Goal: Task Accomplishment & Management: Use online tool/utility

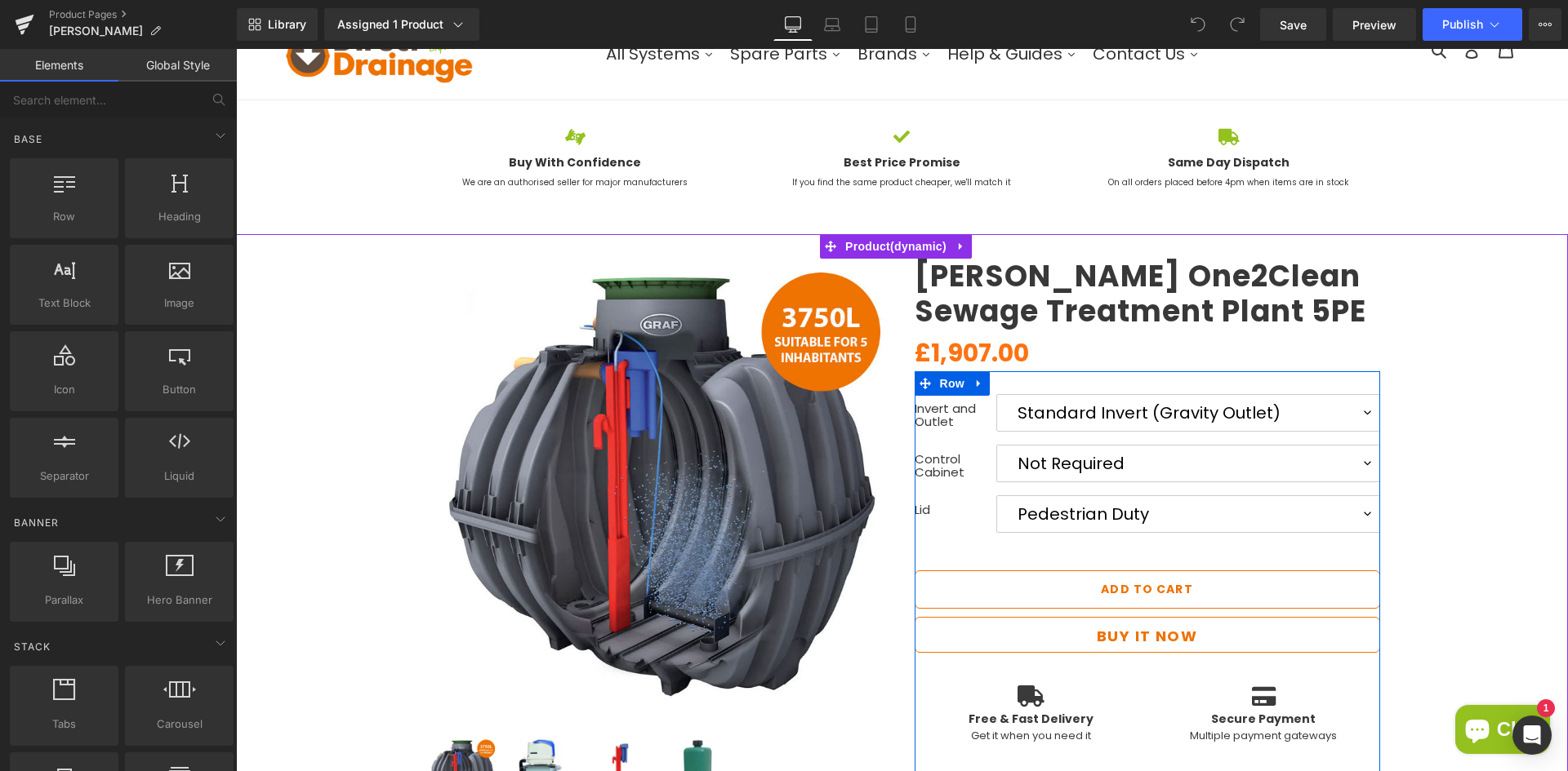
scroll to position [82, 0]
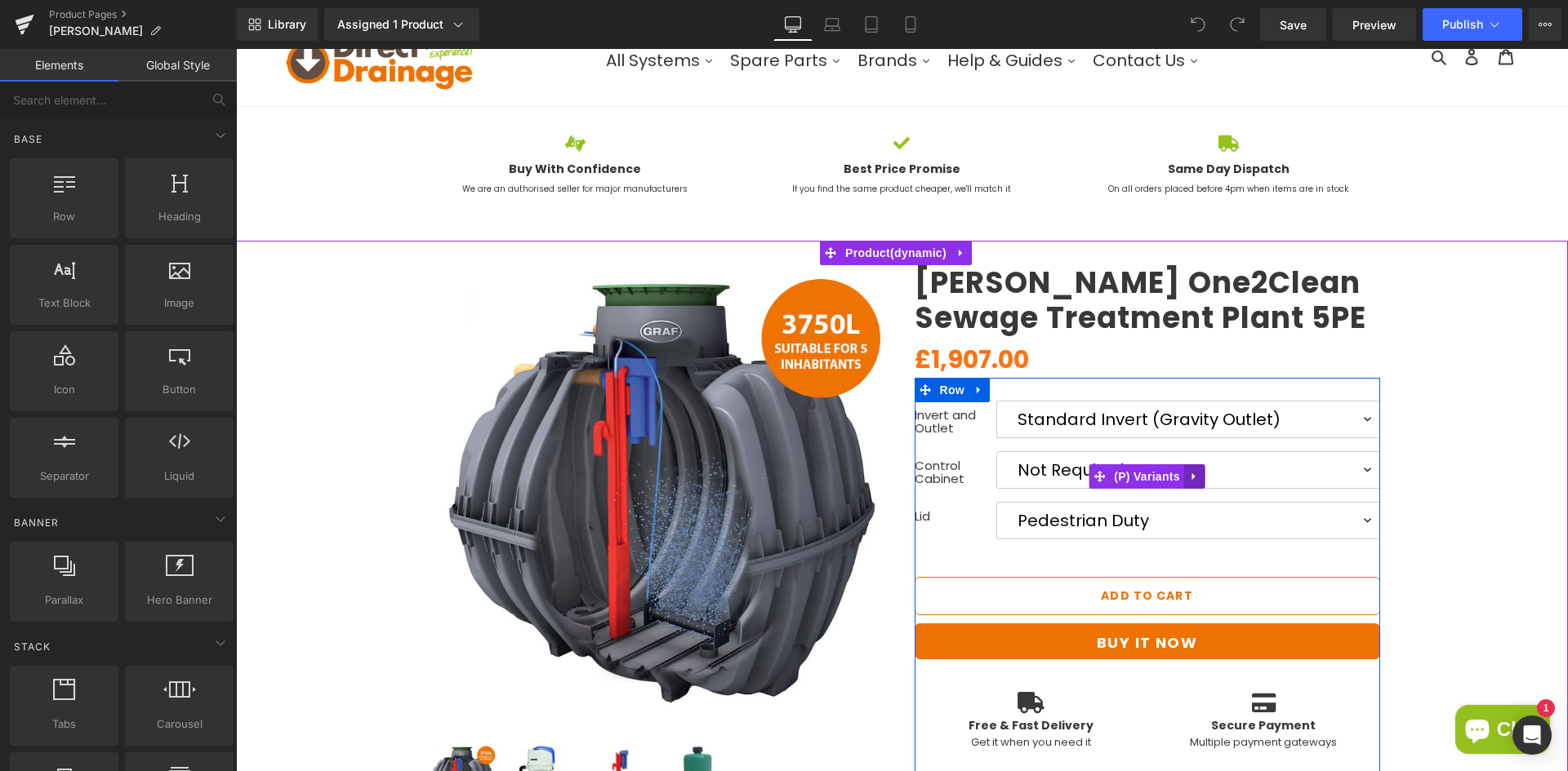
click at [1192, 477] on icon at bounding box center [1194, 476] width 3 height 8
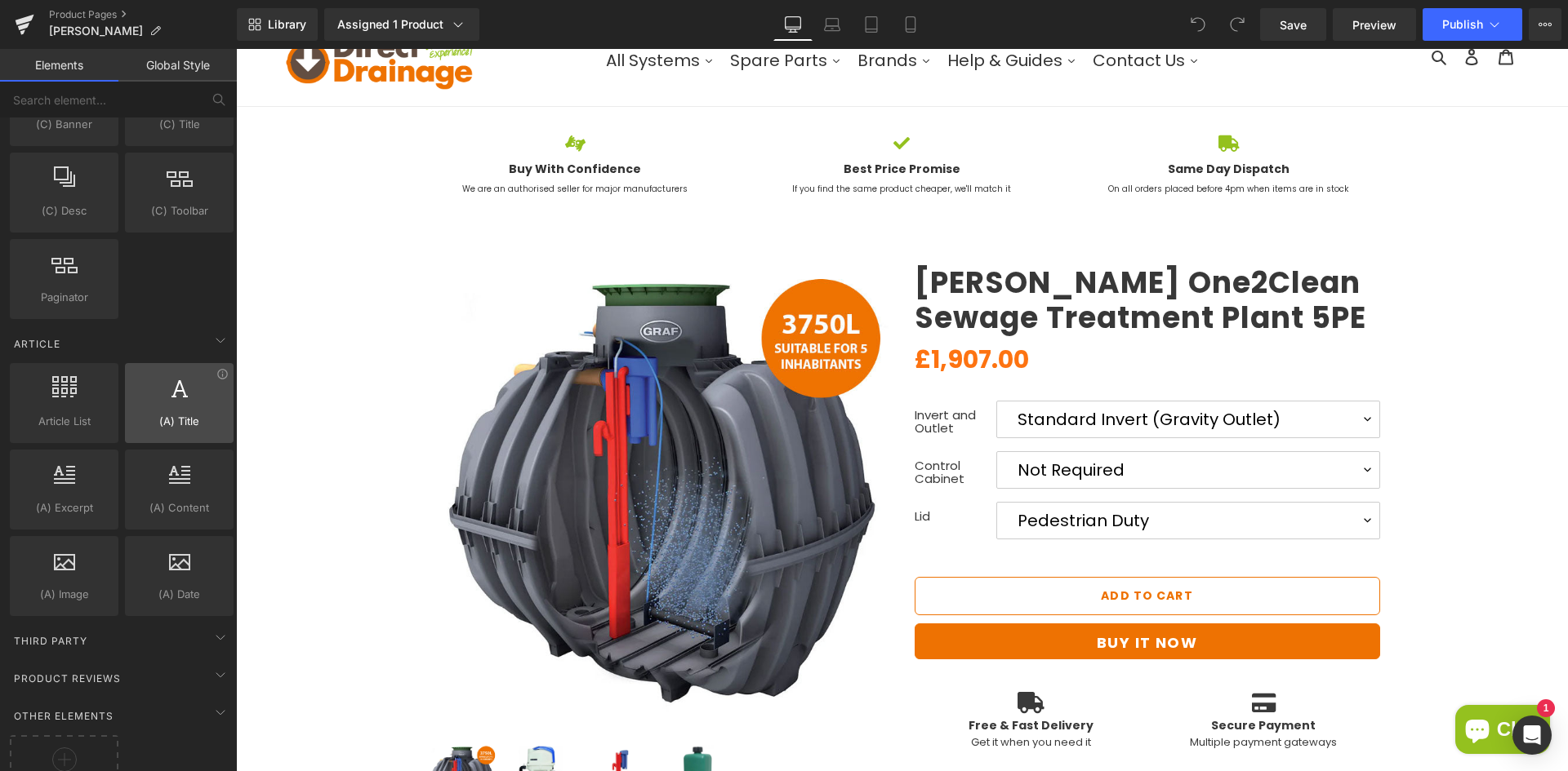
scroll to position [2774, 0]
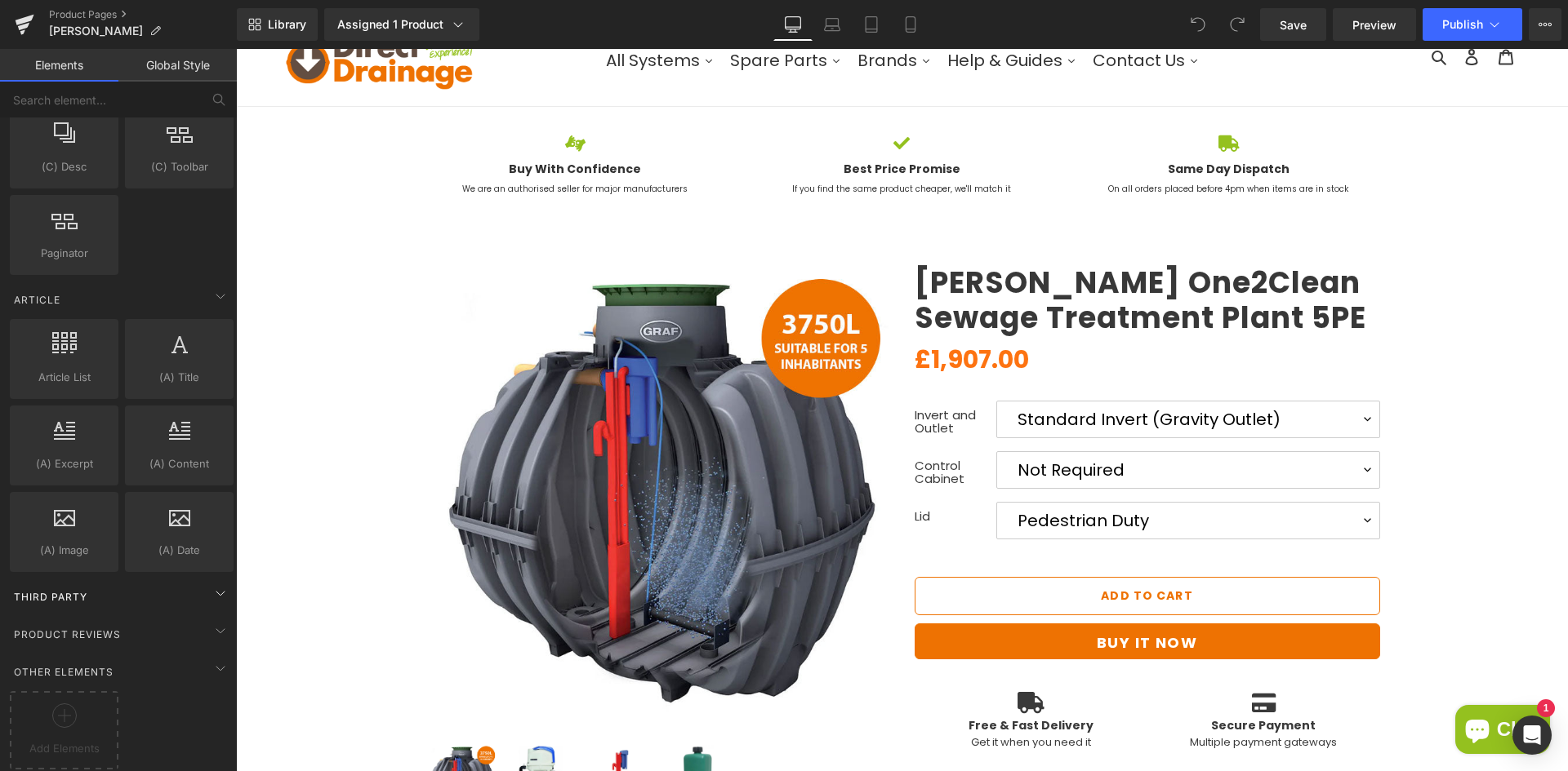
click at [165, 589] on div "Third Party" at bounding box center [121, 596] width 230 height 33
click at [191, 585] on div "Third Party" at bounding box center [121, 596] width 230 height 33
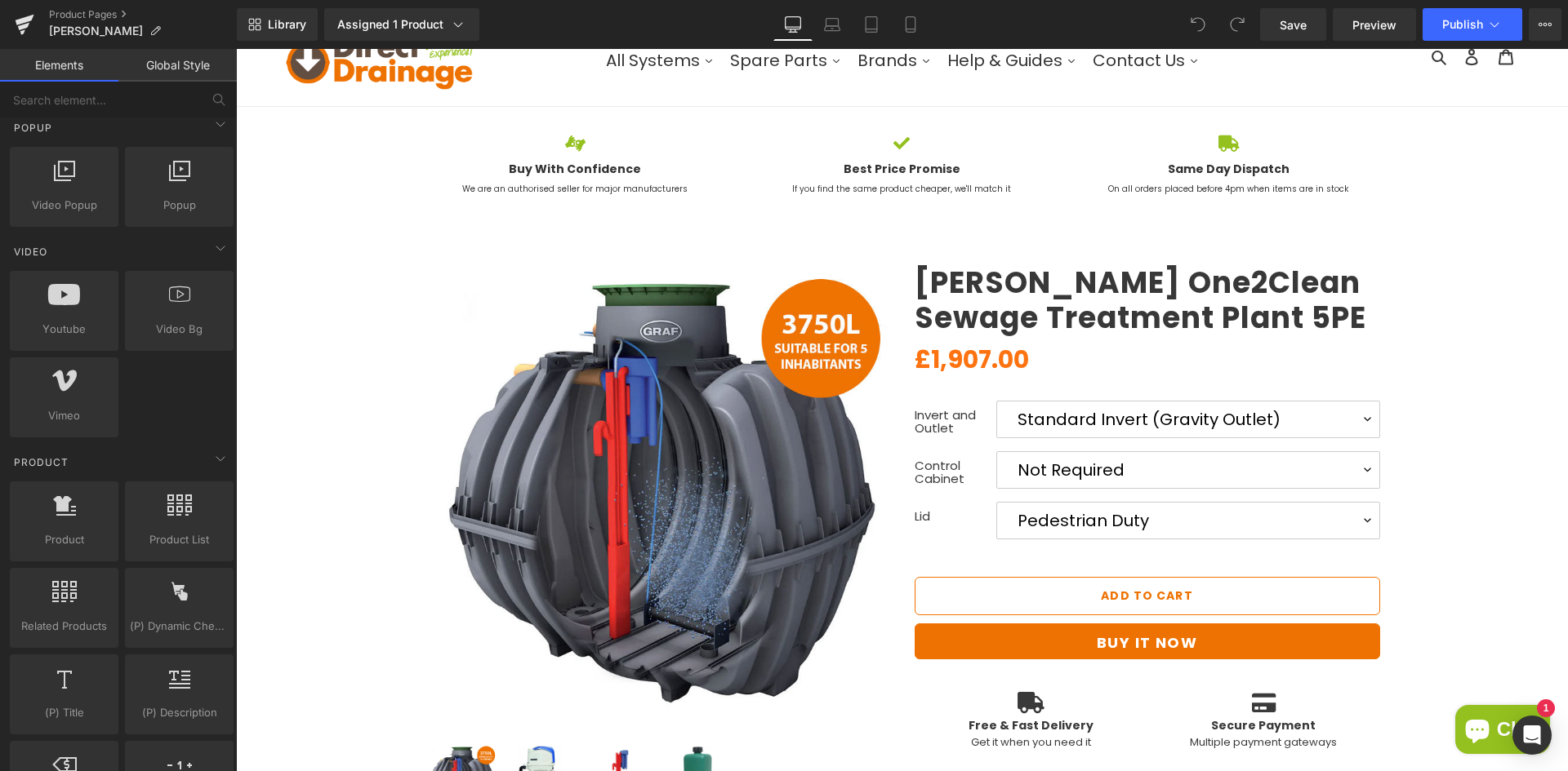
scroll to position [488, 0]
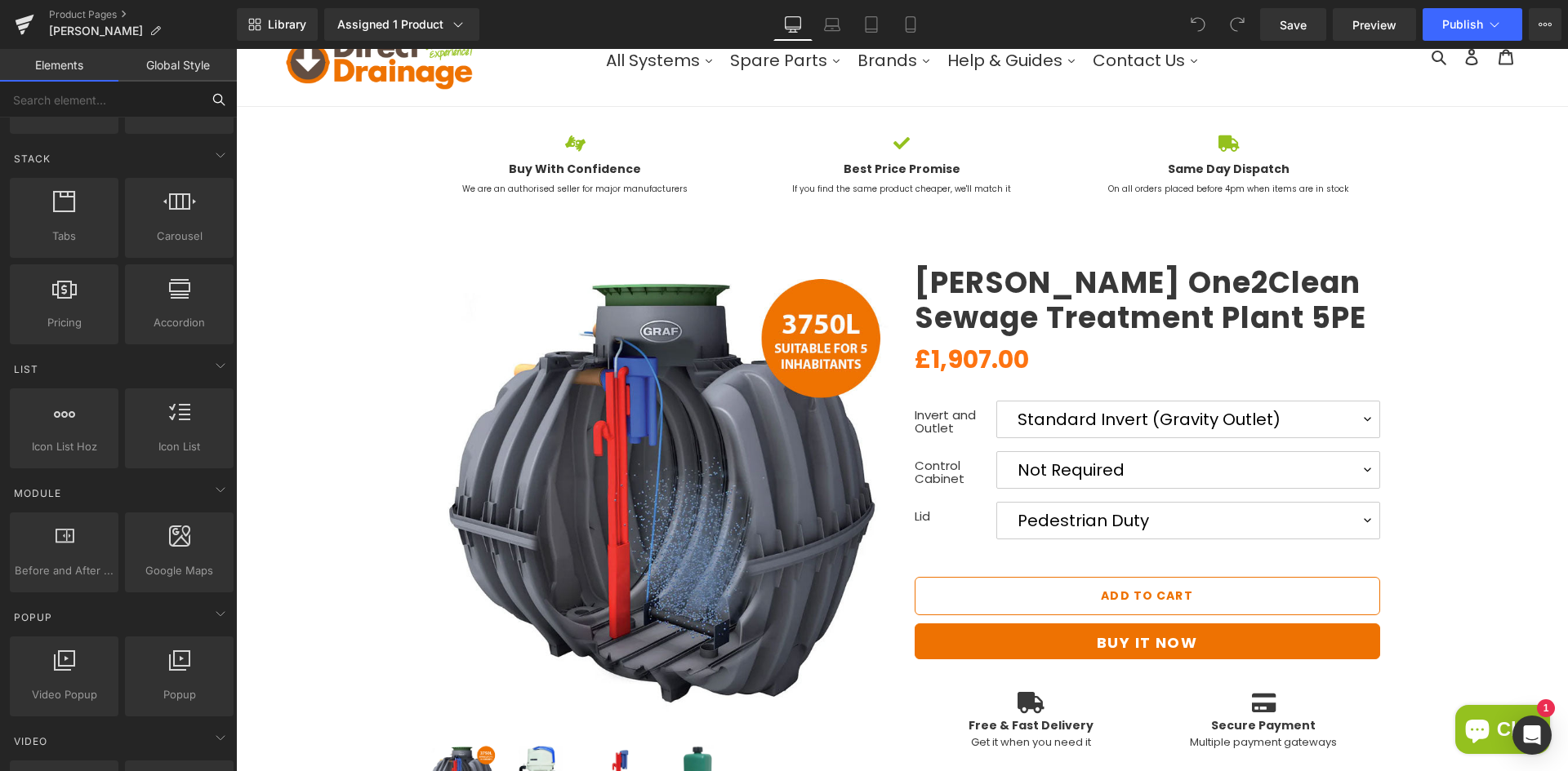
click at [120, 105] on input "text" at bounding box center [100, 100] width 201 height 36
click at [59, 93] on input "text" at bounding box center [100, 100] width 201 height 36
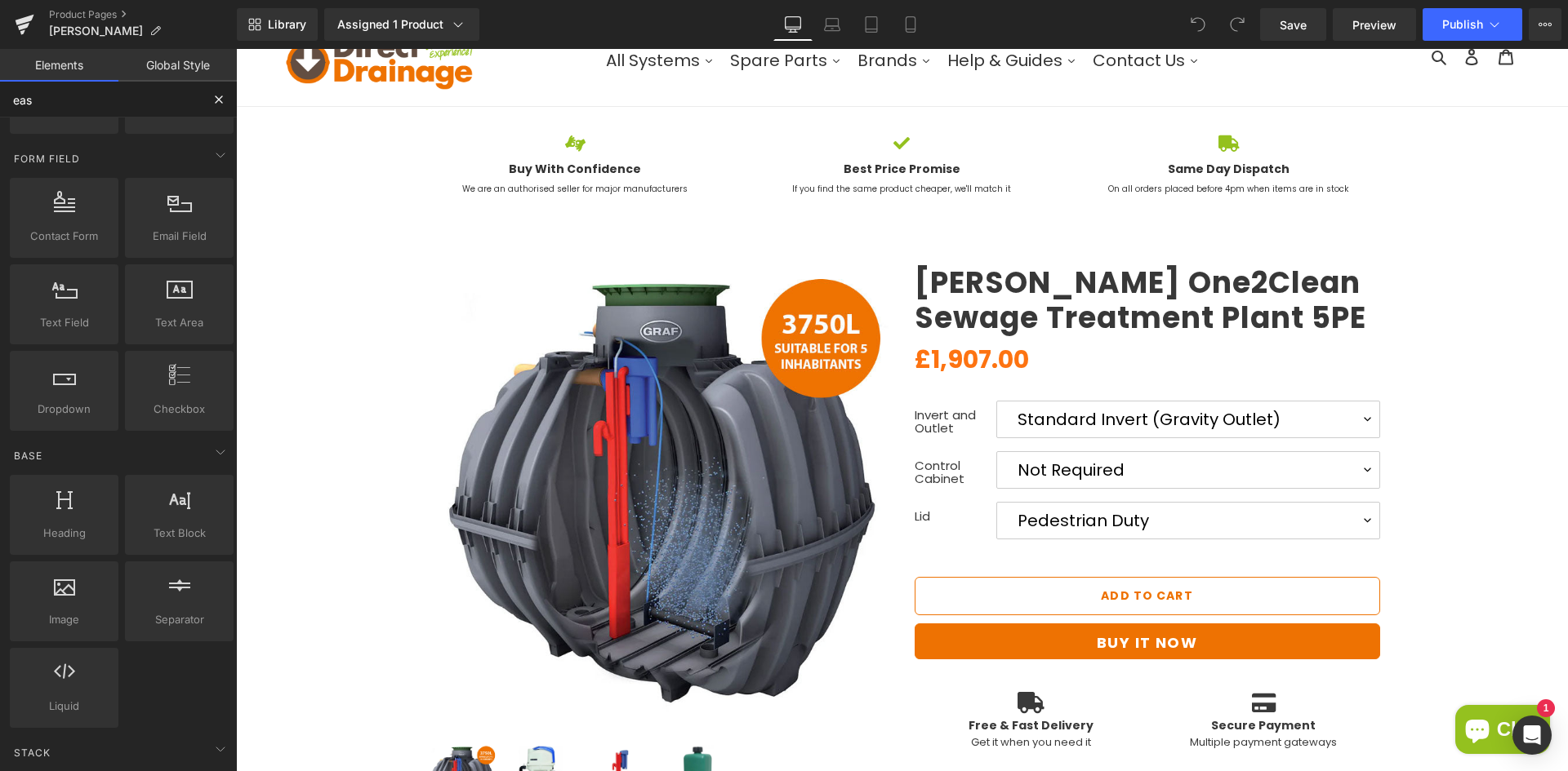
scroll to position [0, 0]
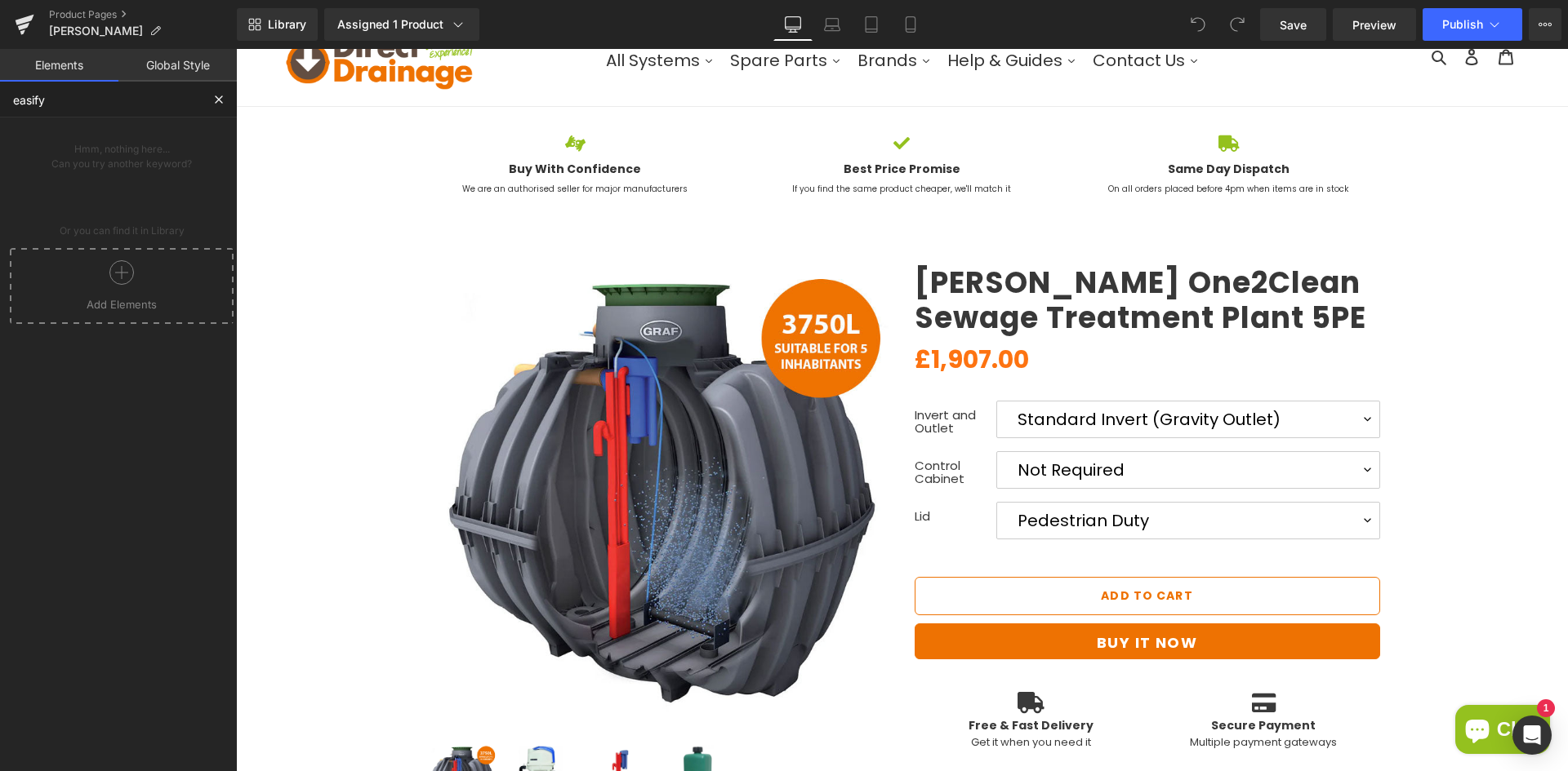
type input "easify"
